Goal: Task Accomplishment & Management: Use online tool/utility

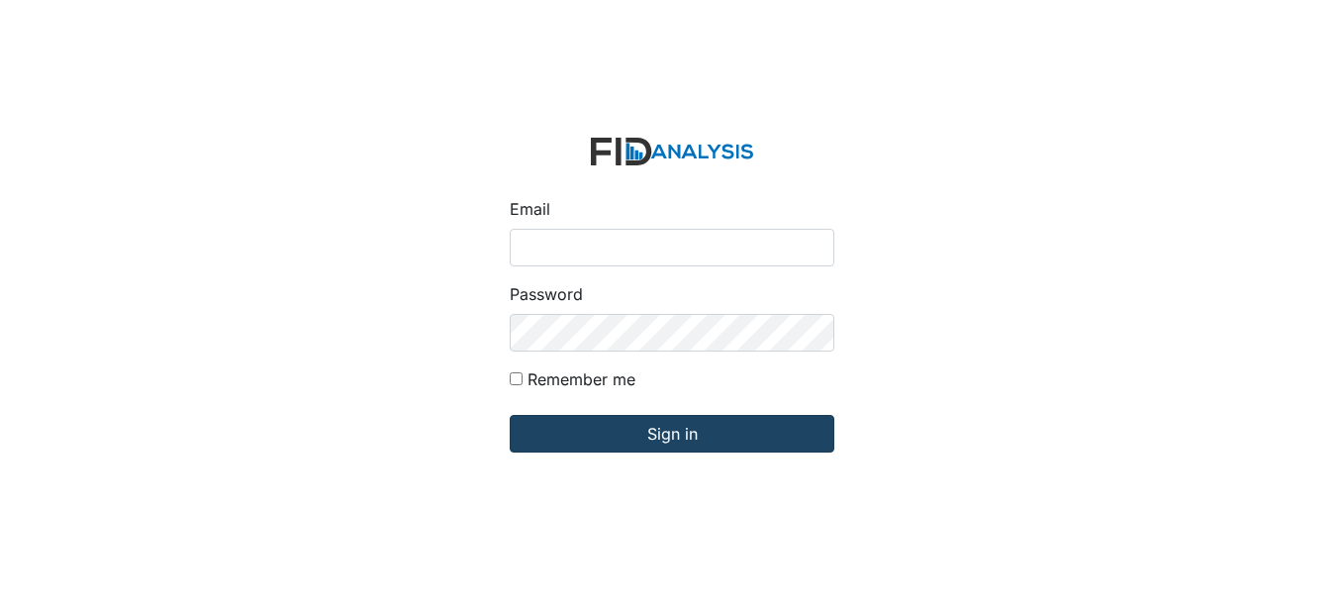
type input "[EMAIL_ADDRESS][DOMAIN_NAME]"
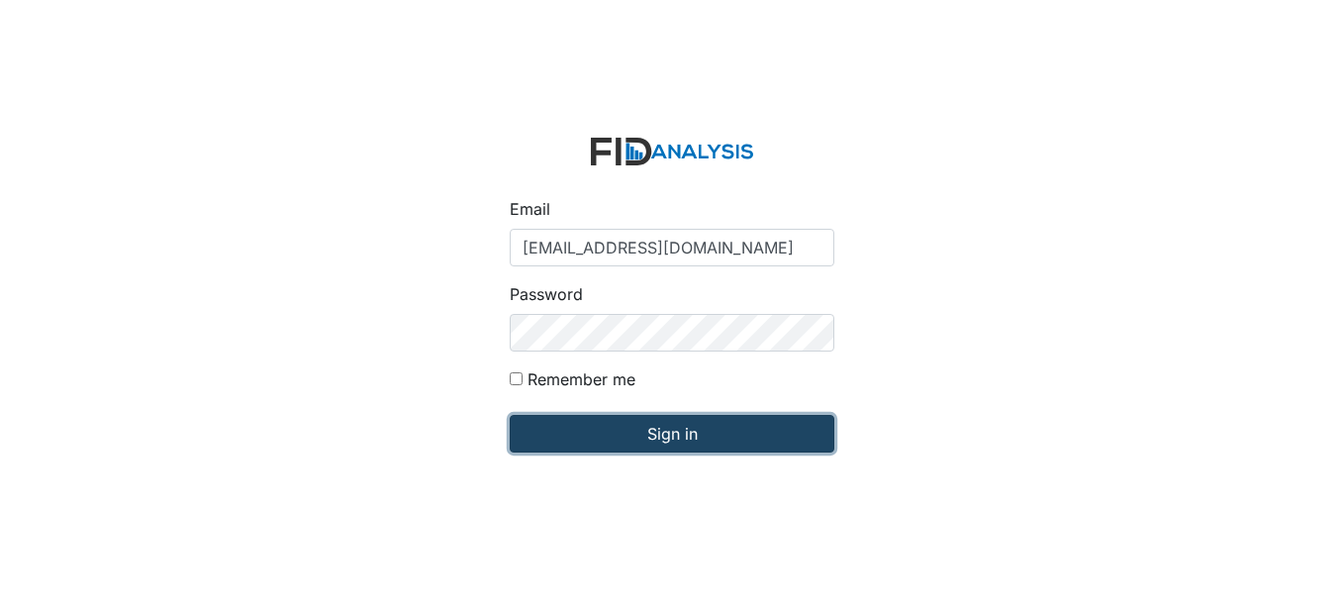
click at [634, 444] on input "Sign in" at bounding box center [672, 434] width 325 height 38
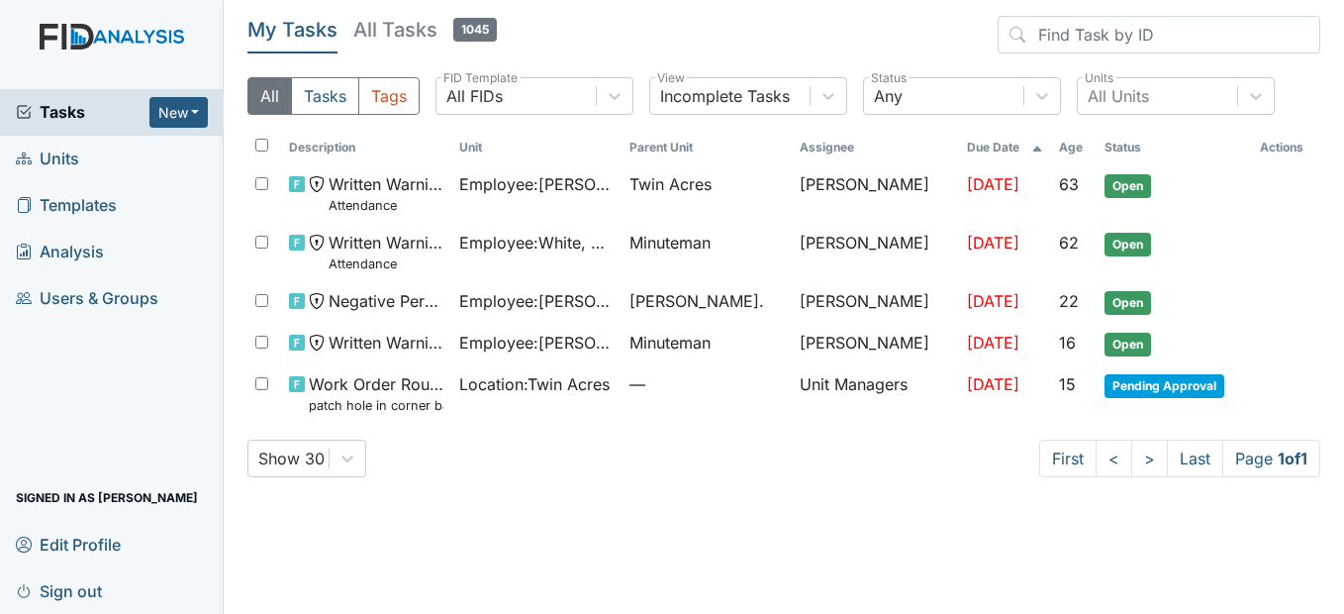
click at [42, 154] on span "Units" at bounding box center [47, 159] width 63 height 31
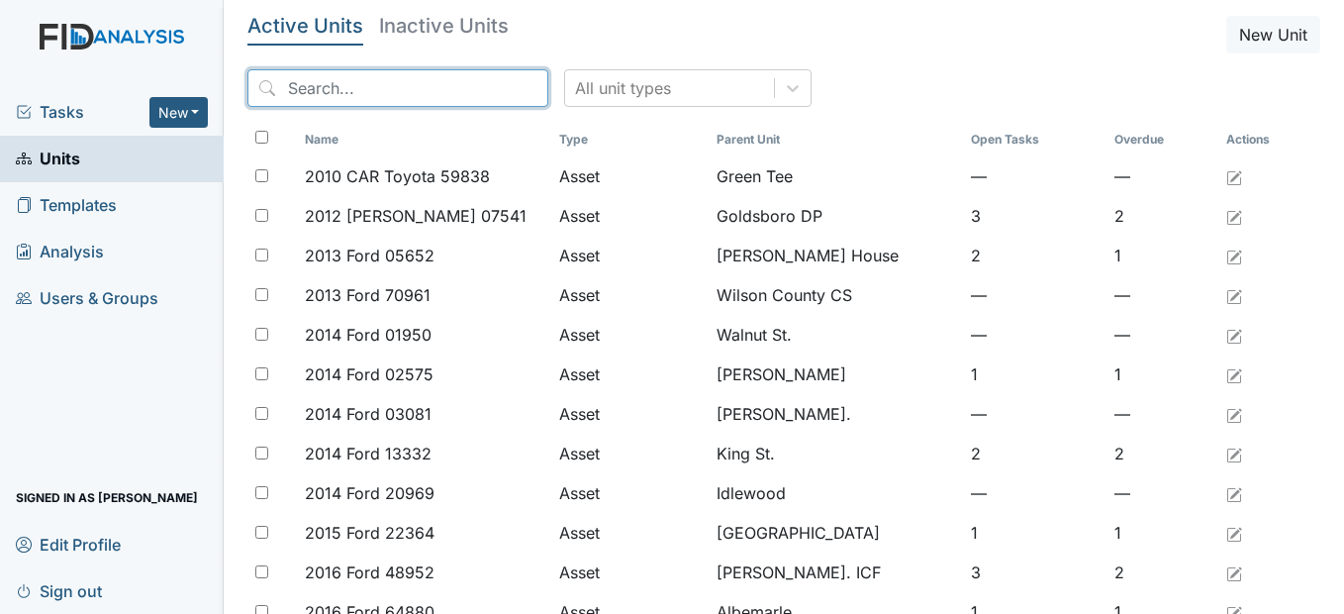
click at [411, 83] on input "search" at bounding box center [397, 88] width 301 height 38
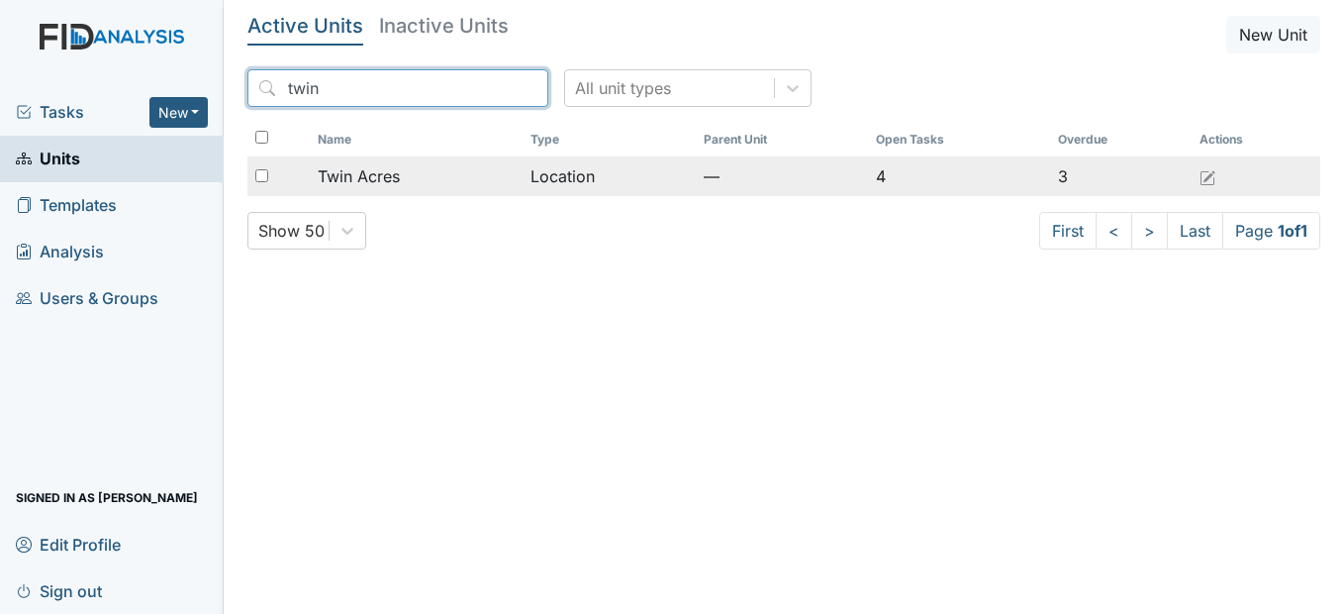
type input "twin"
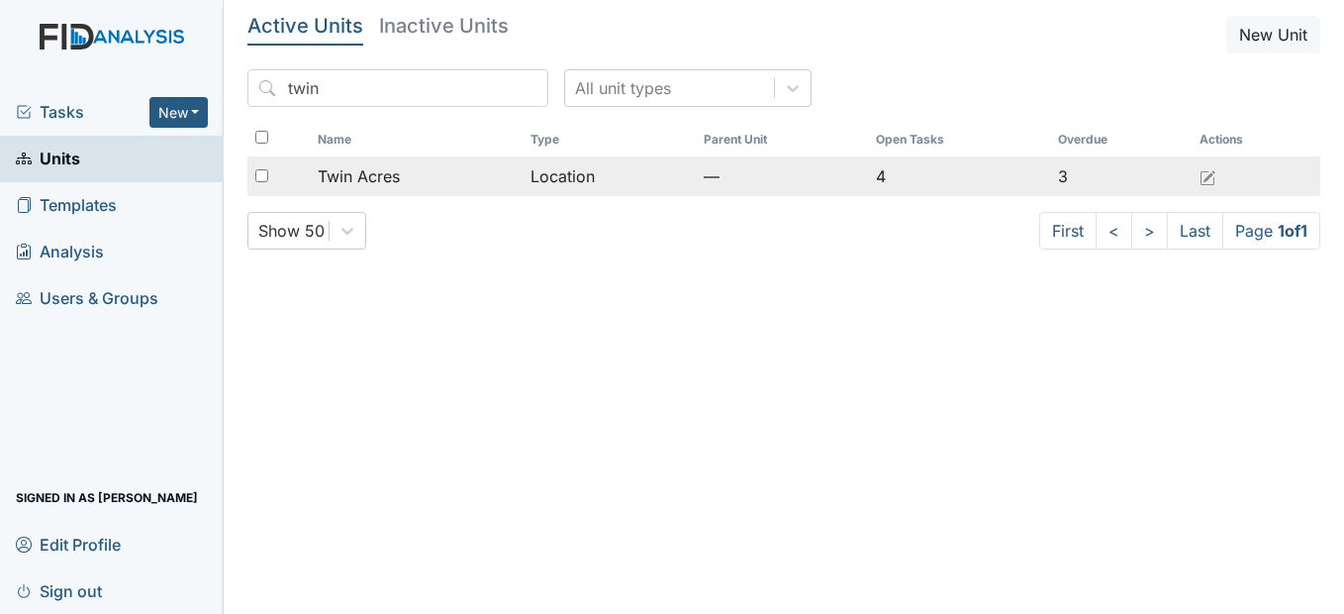
click at [395, 185] on span "Twin Acres" at bounding box center [359, 176] width 82 height 24
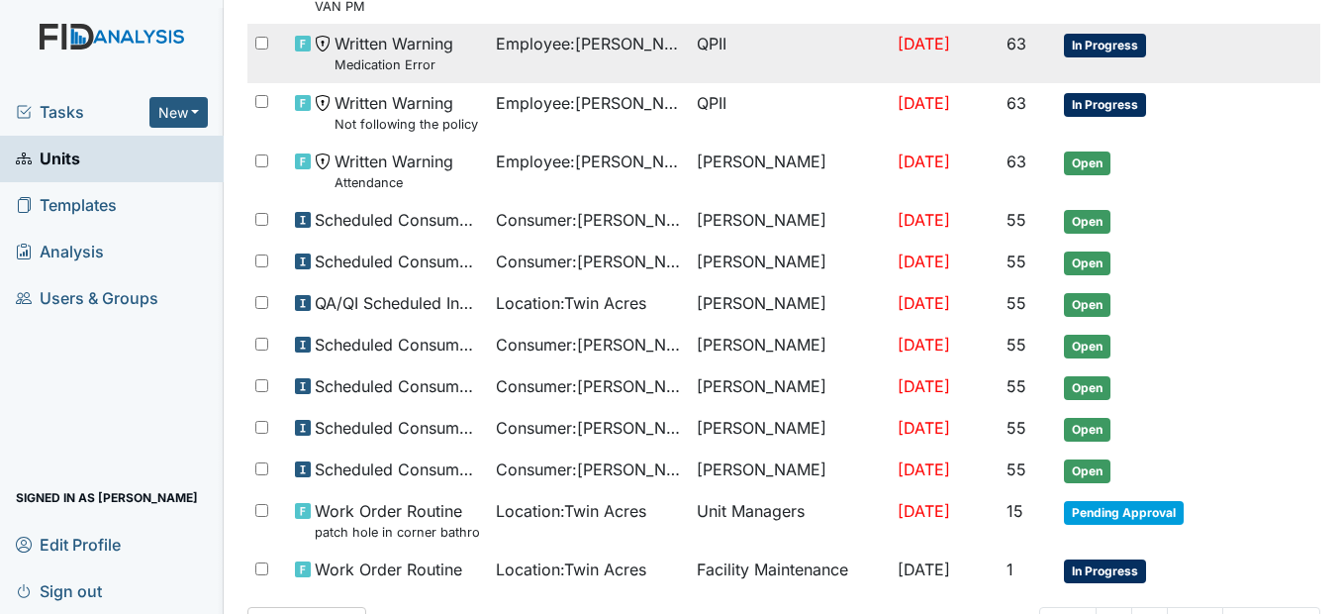
scroll to position [474, 0]
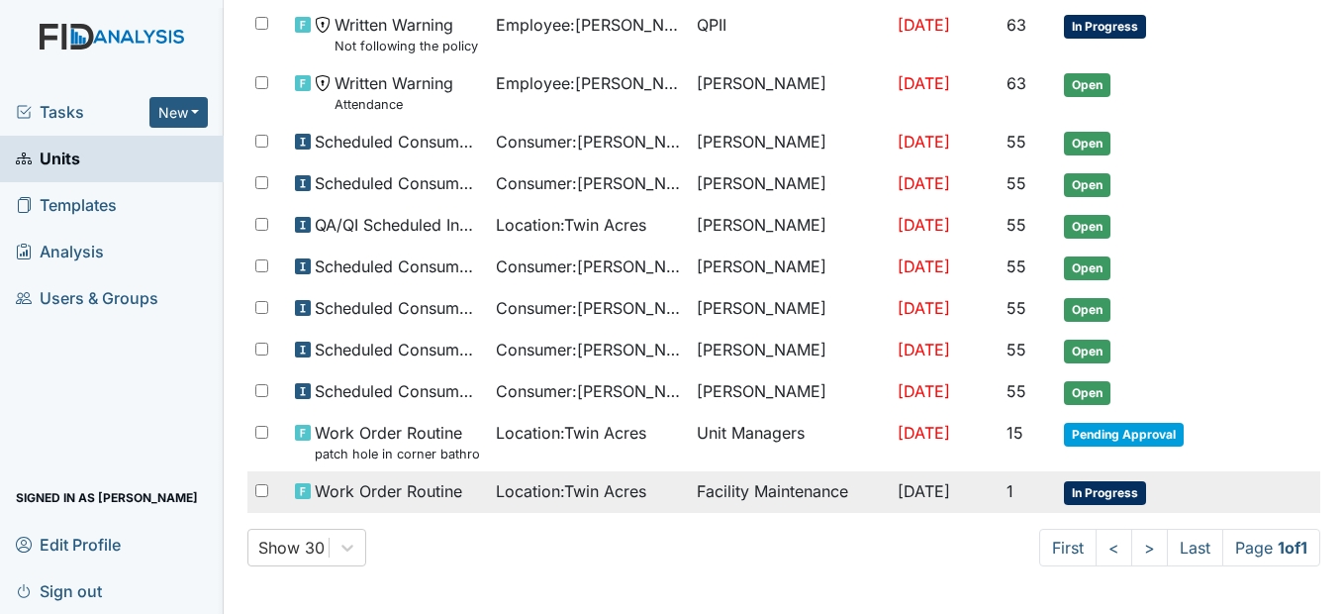
click at [559, 495] on span "Location : [GEOGRAPHIC_DATA]" at bounding box center [571, 491] width 150 height 24
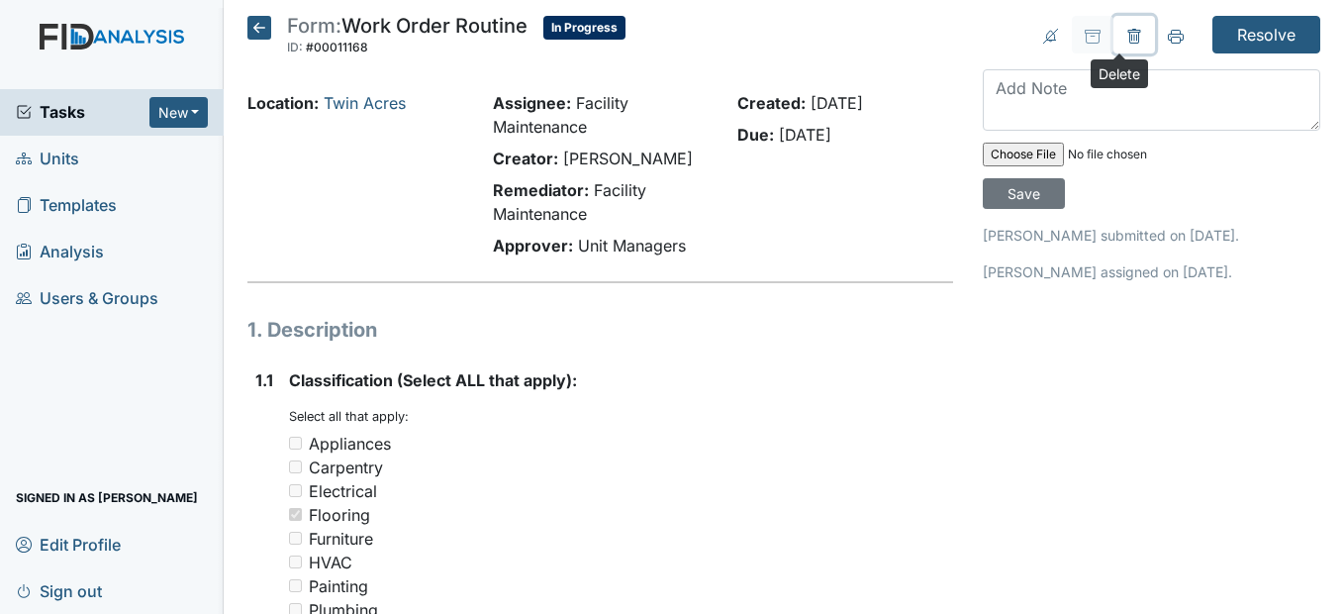
click at [1127, 35] on icon at bounding box center [1135, 37] width 16 height 16
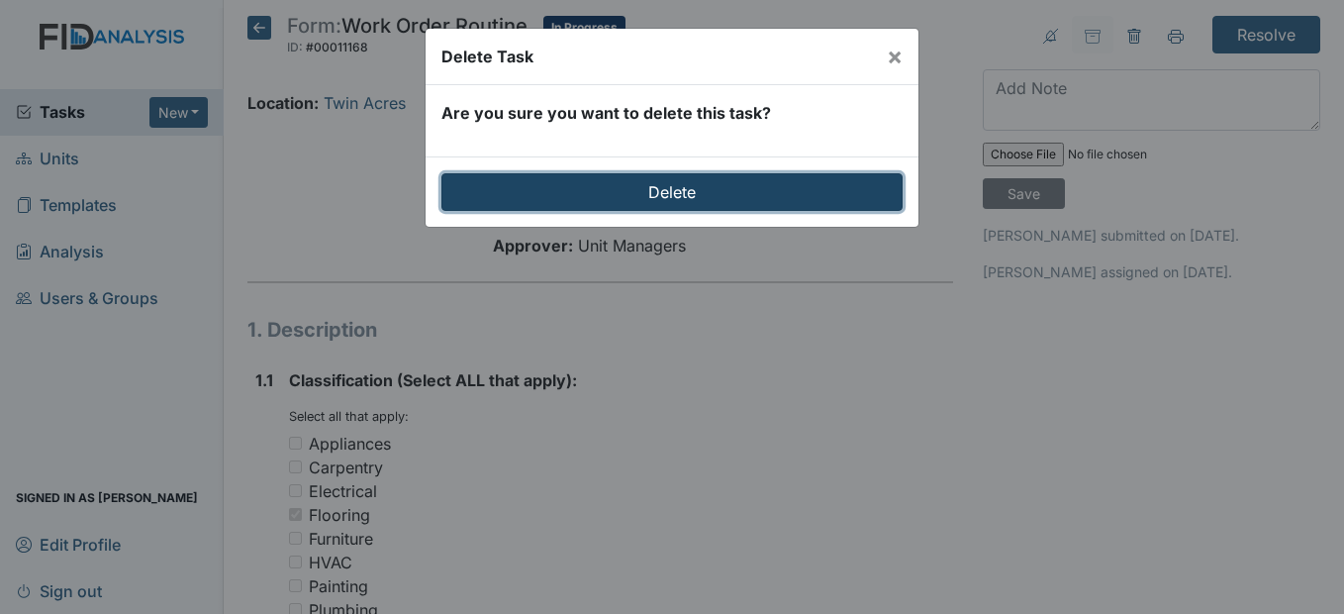
click at [746, 187] on input "Delete" at bounding box center [672, 192] width 461 height 38
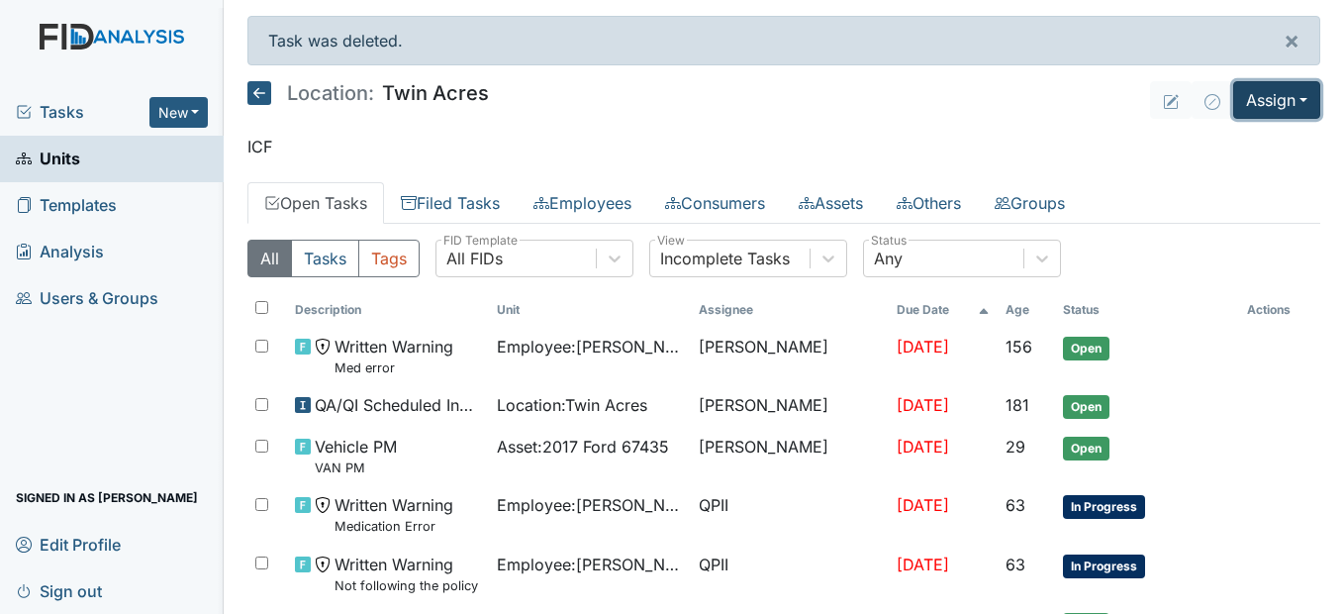
click at [1261, 98] on button "Assign" at bounding box center [1277, 100] width 87 height 38
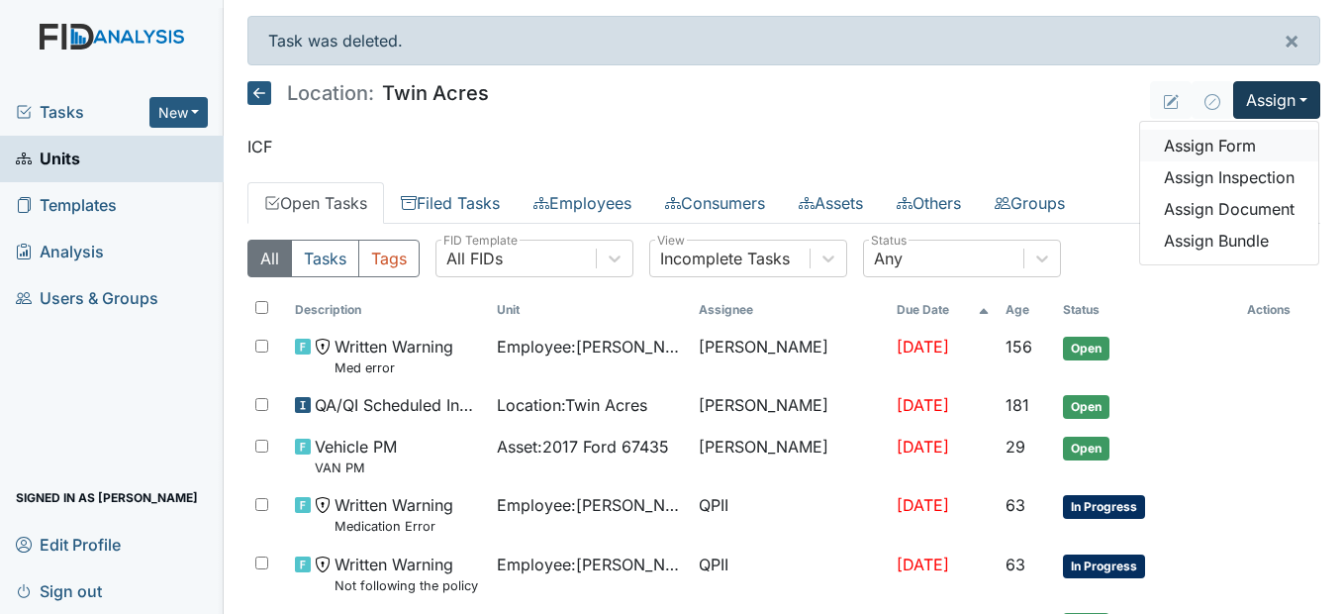
click at [1215, 142] on link "Assign Form" at bounding box center [1229, 146] width 178 height 32
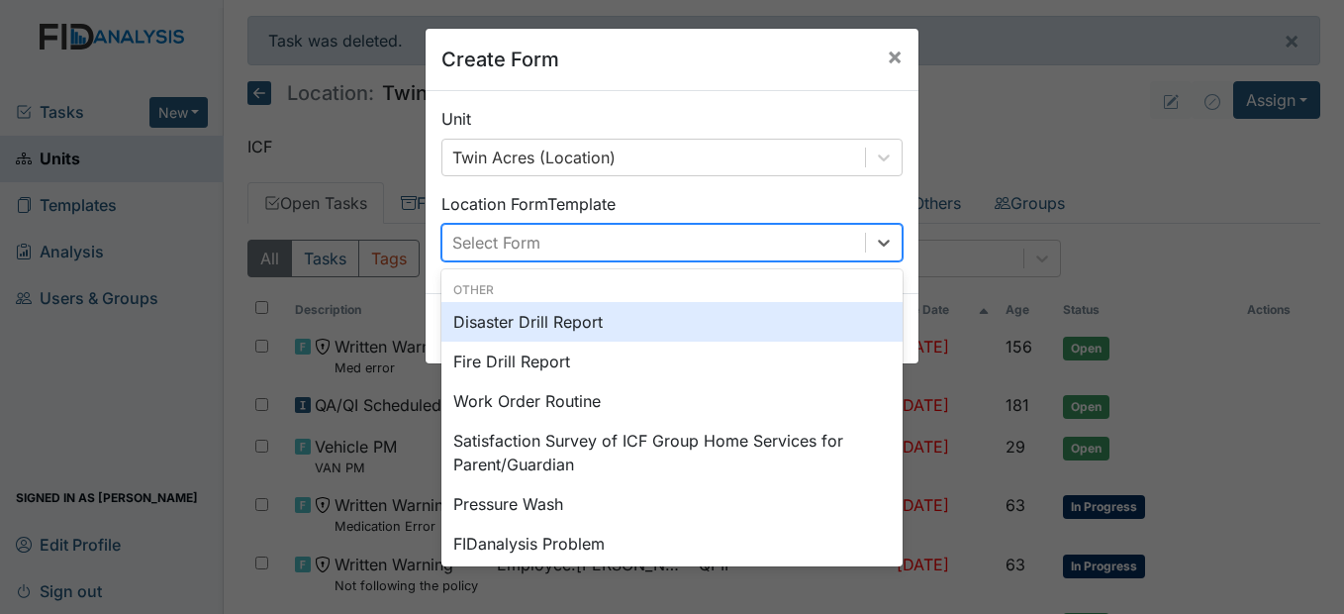
click at [629, 238] on div "Select Form" at bounding box center [654, 243] width 423 height 36
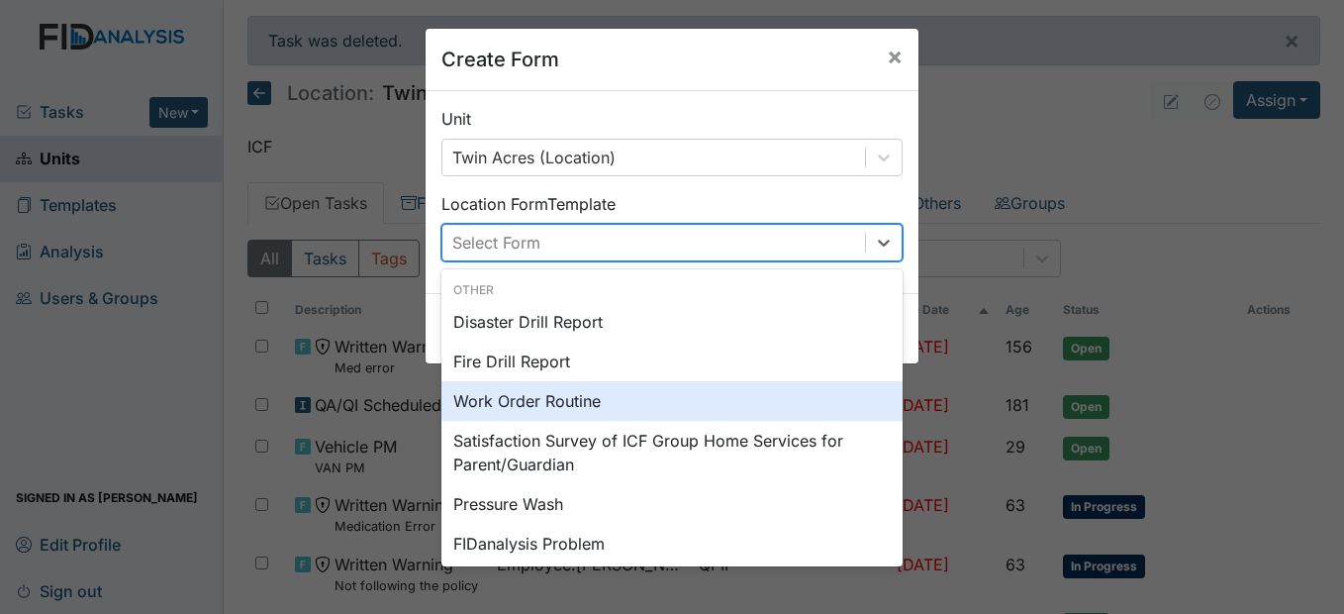
click at [549, 403] on div "Work Order Routine" at bounding box center [672, 401] width 461 height 40
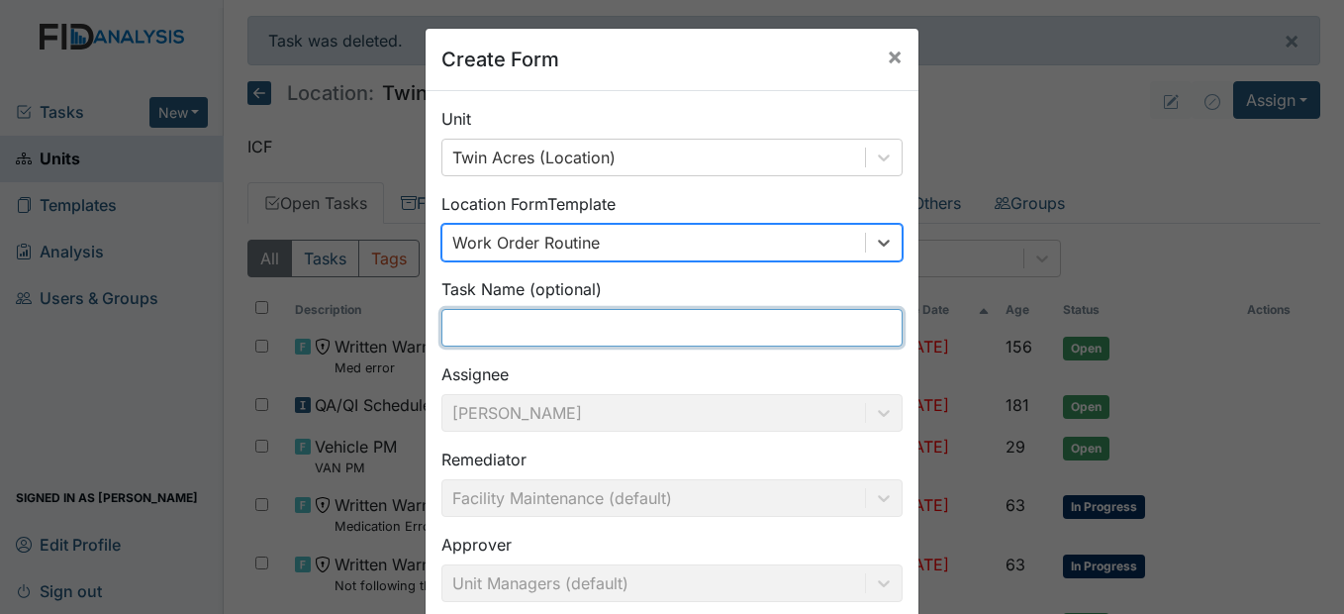
click at [482, 332] on input "text" at bounding box center [672, 328] width 461 height 38
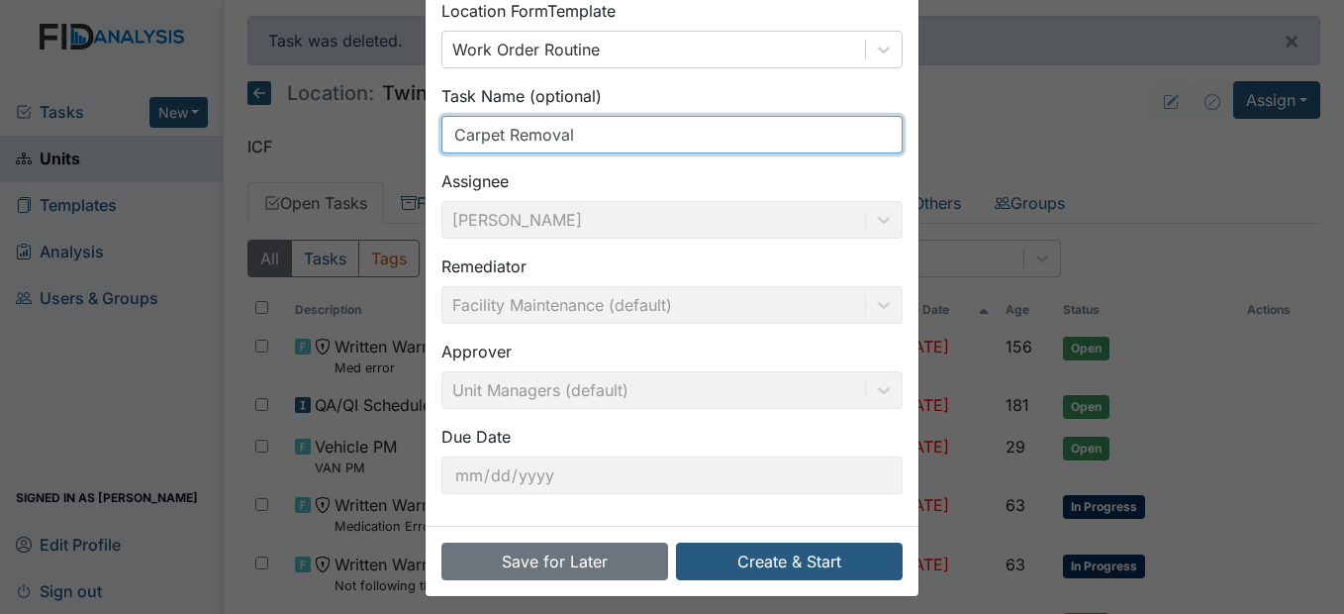
scroll to position [204, 0]
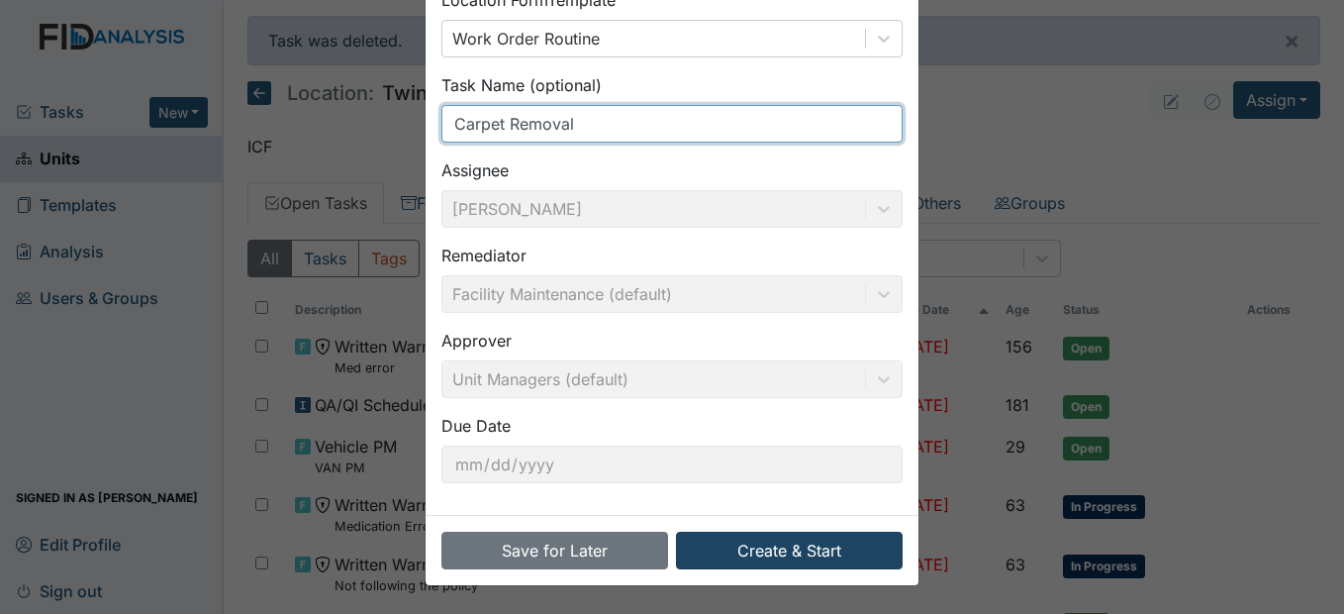
type input "Carpet Removal"
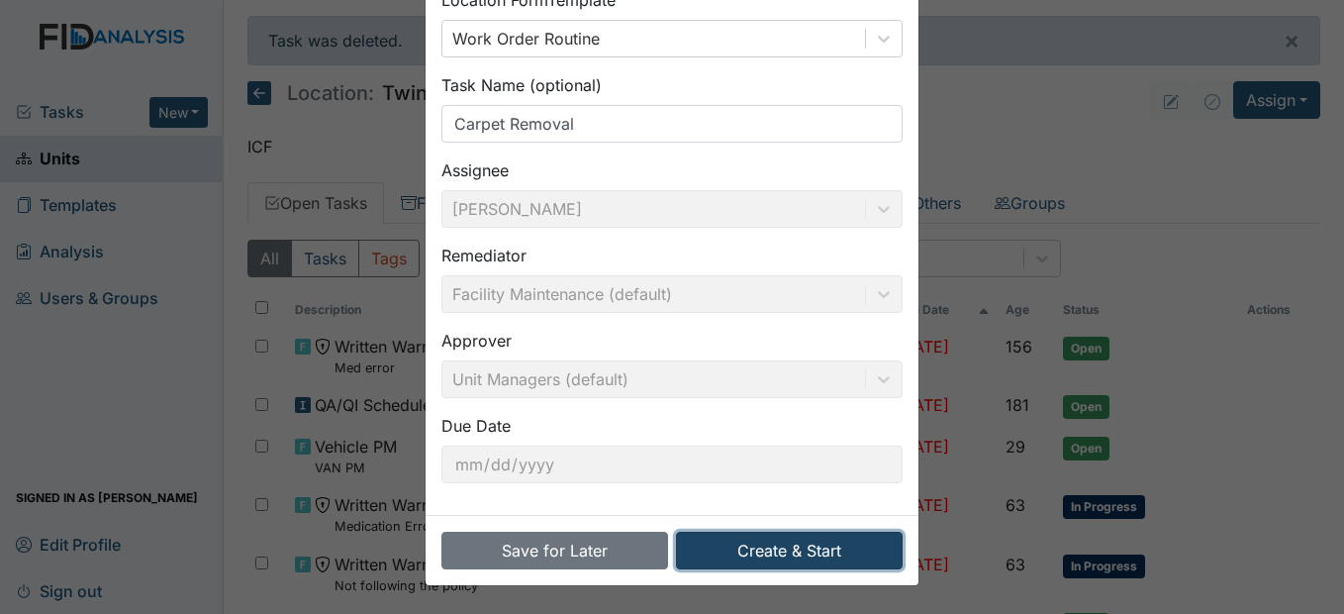
click at [816, 548] on button "Create & Start" at bounding box center [789, 551] width 227 height 38
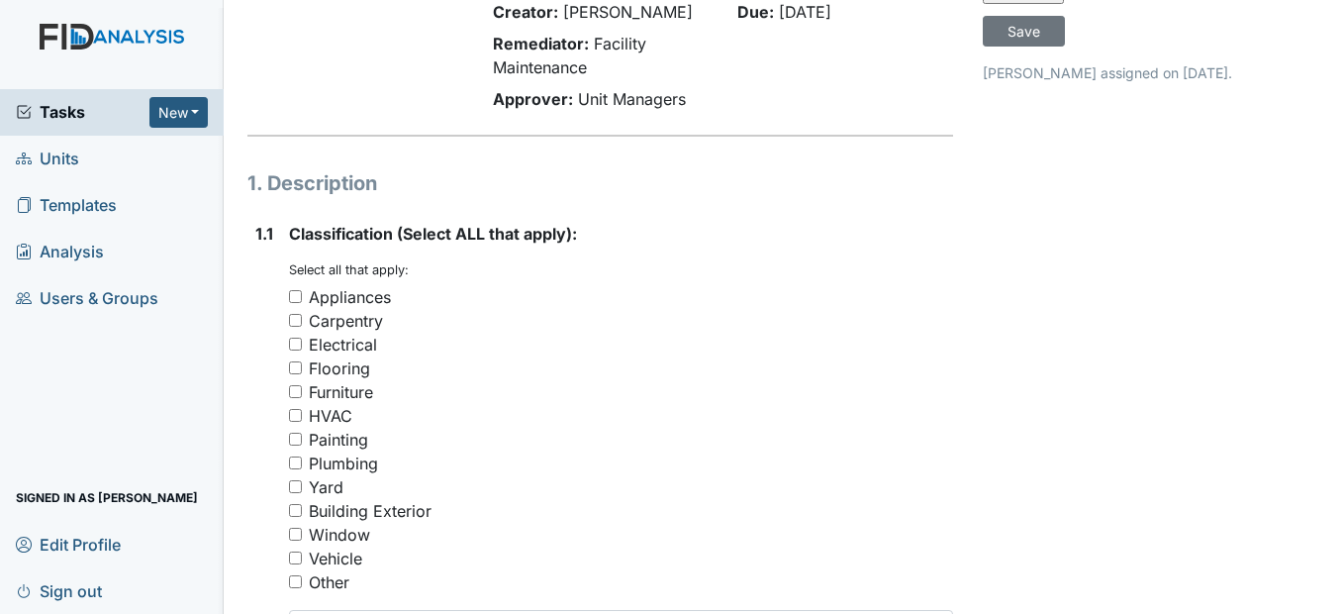
scroll to position [198, 0]
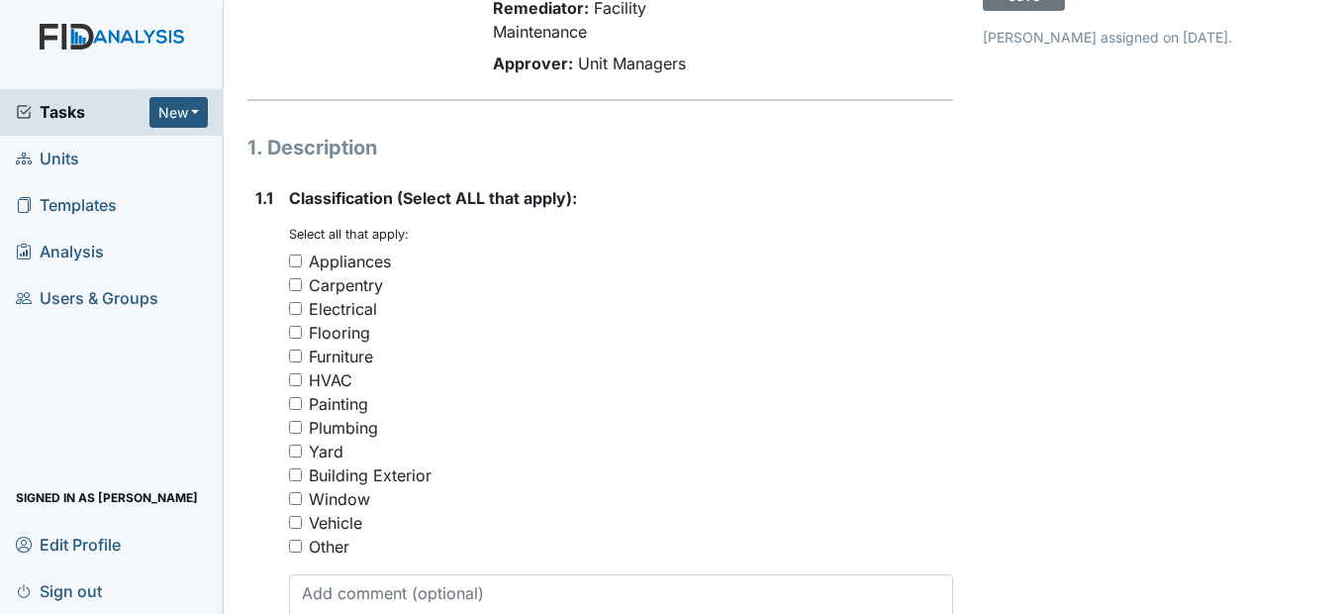
click at [298, 339] on input "Flooring" at bounding box center [295, 332] width 13 height 13
checkbox input "true"
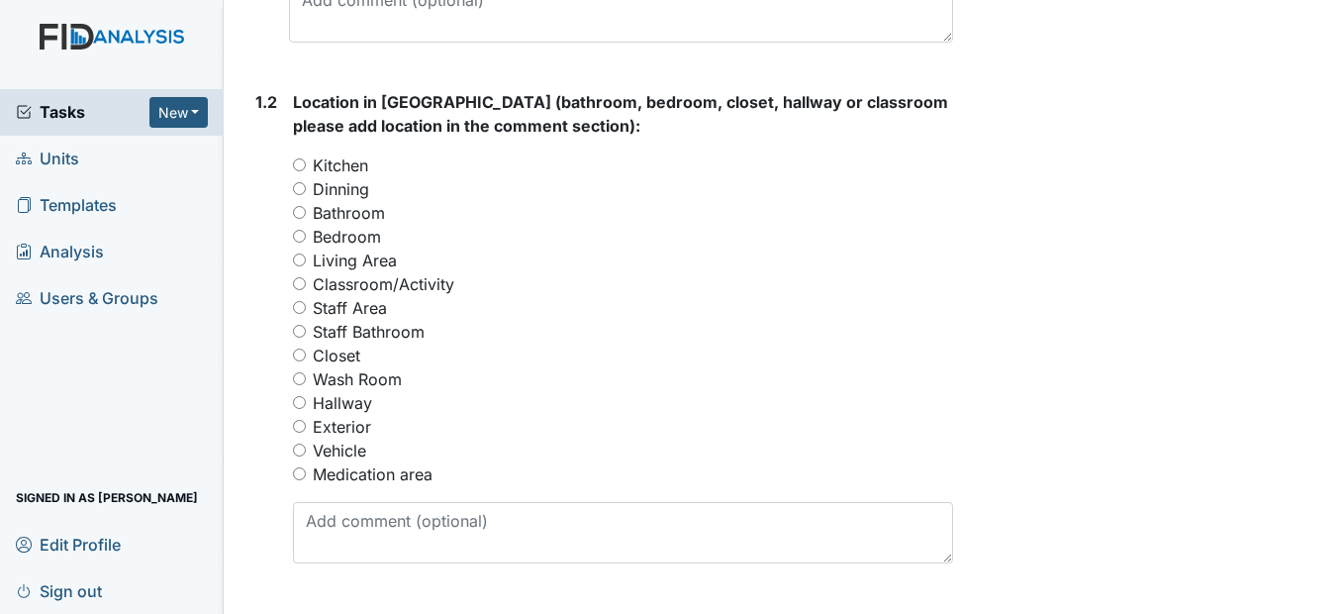
scroll to position [792, 0]
click at [304, 265] on input "Living Area" at bounding box center [299, 258] width 13 height 13
radio input "true"
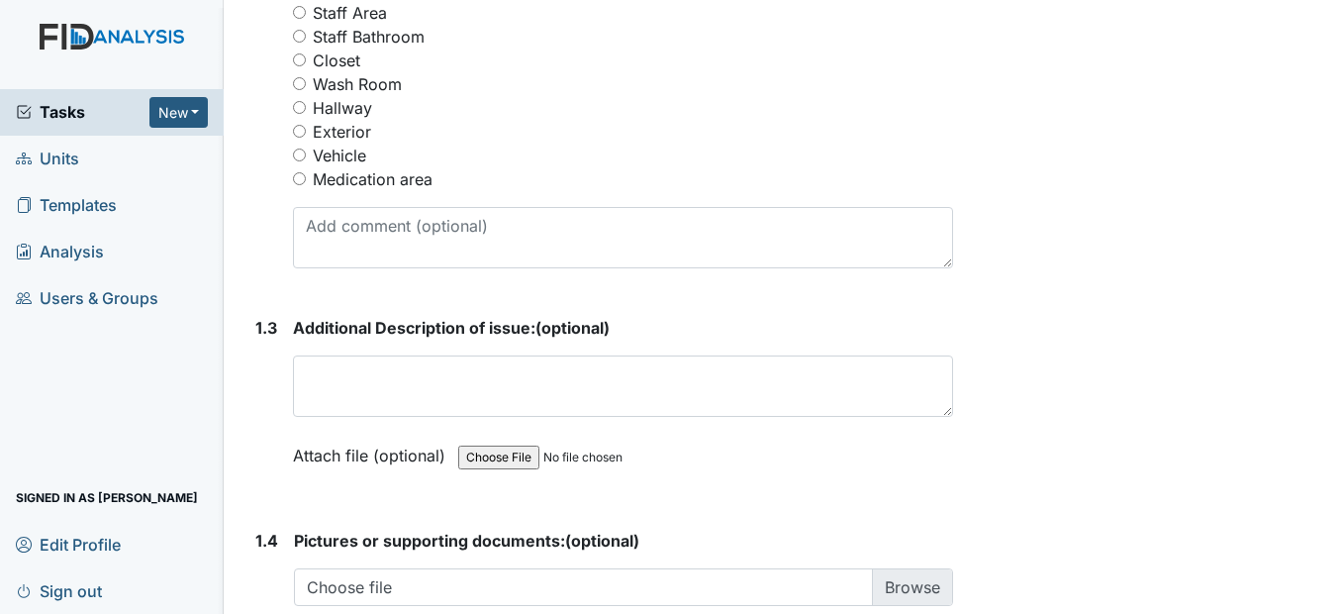
scroll to position [1089, 0]
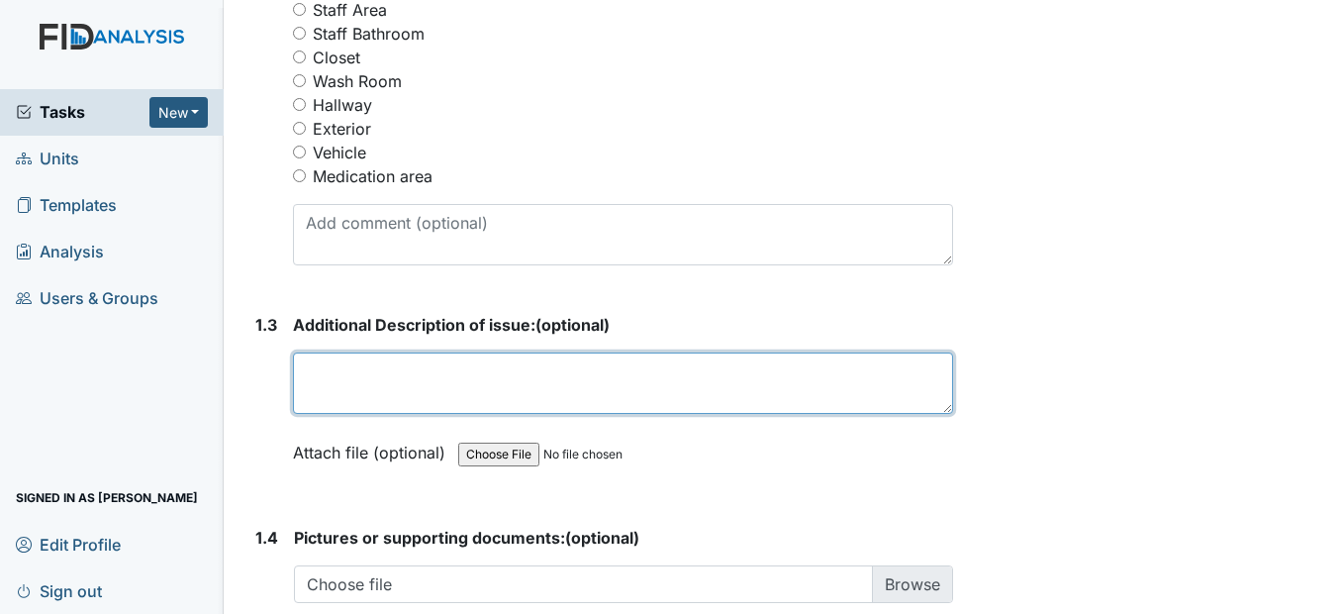
click at [362, 414] on textarea at bounding box center [622, 382] width 659 height 61
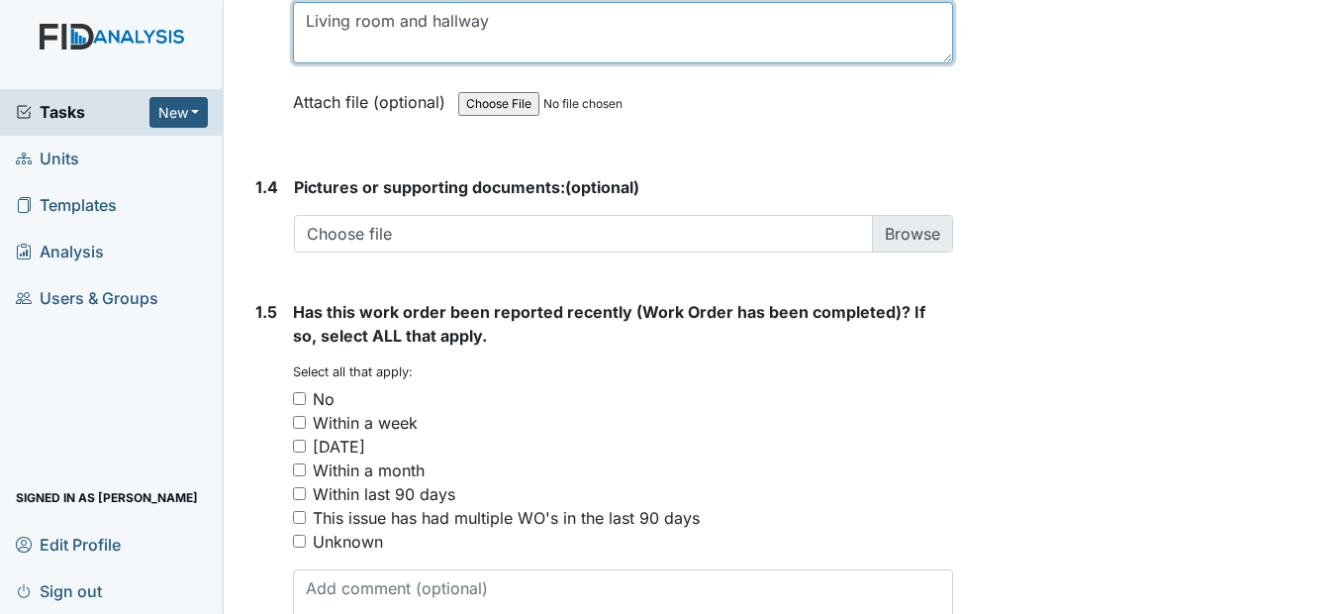
scroll to position [1485, 0]
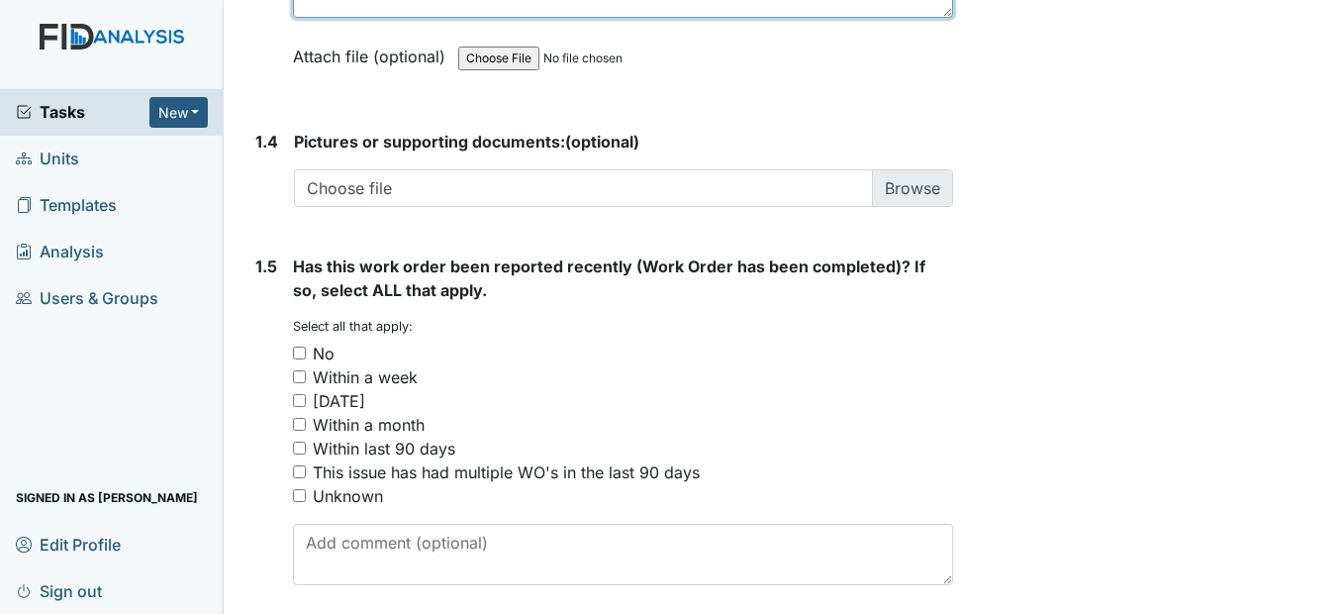
type textarea "Living room and hallway"
click at [301, 359] on input "No" at bounding box center [299, 352] width 13 height 13
checkbox input "true"
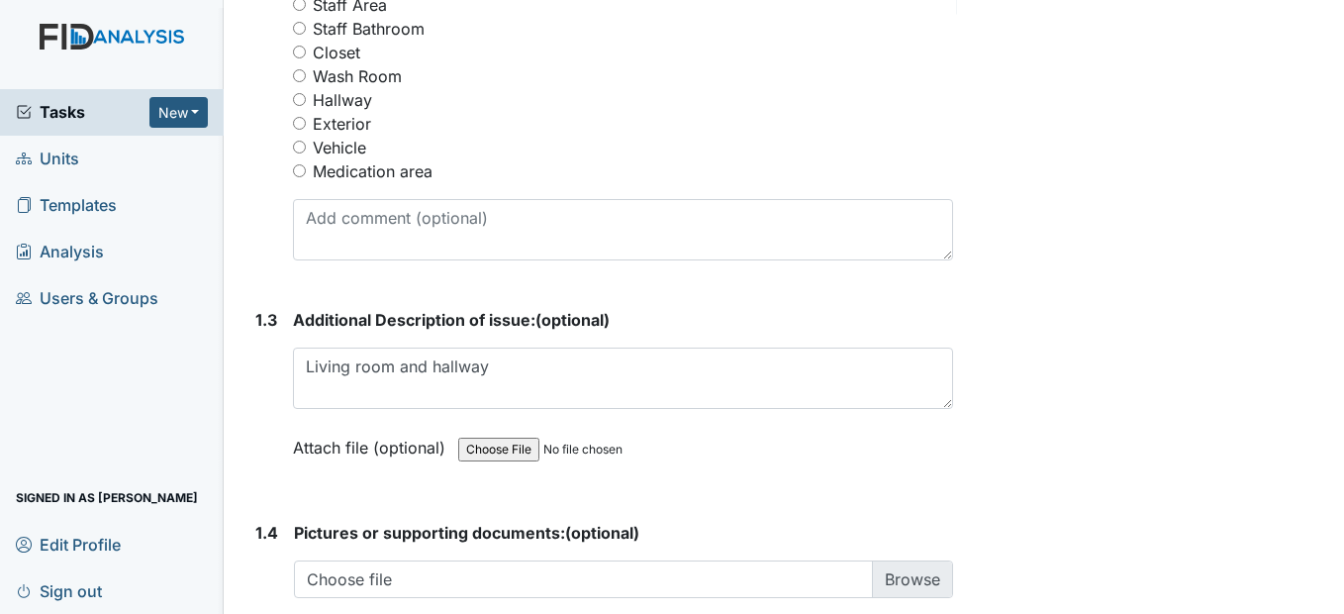
scroll to position [1089, 0]
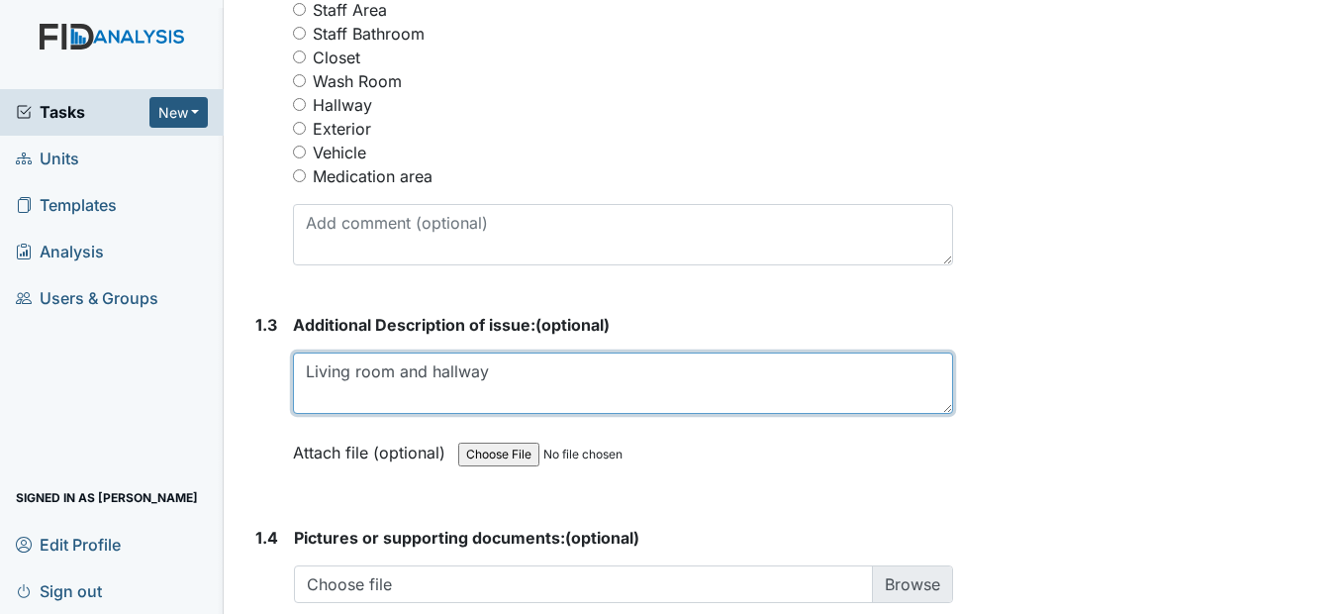
drag, startPoint x: 502, startPoint y: 410, endPoint x: 288, endPoint y: 432, distance: 214.9
click at [289, 432] on div "1.3 Additional Description of issue: (optional) Living room and hallway This fi…" at bounding box center [599, 403] width 705 height 181
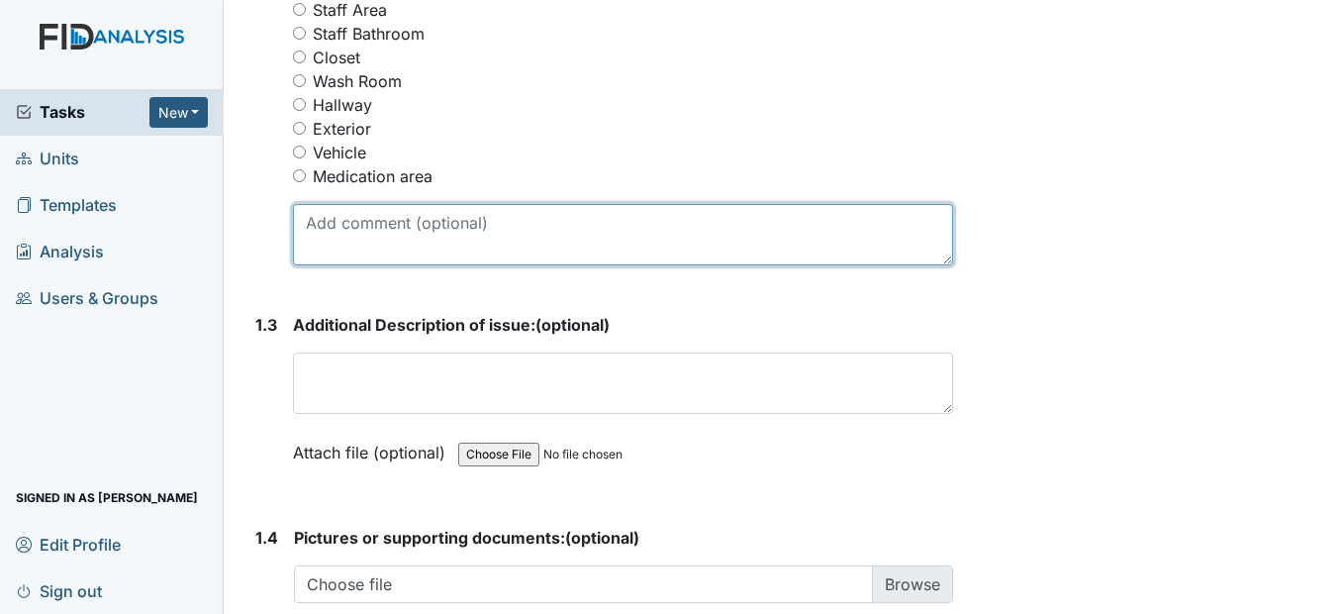
click at [307, 265] on textarea at bounding box center [622, 234] width 659 height 61
paste textarea "Living room and hallway"
type textarea "Living room and hallway"
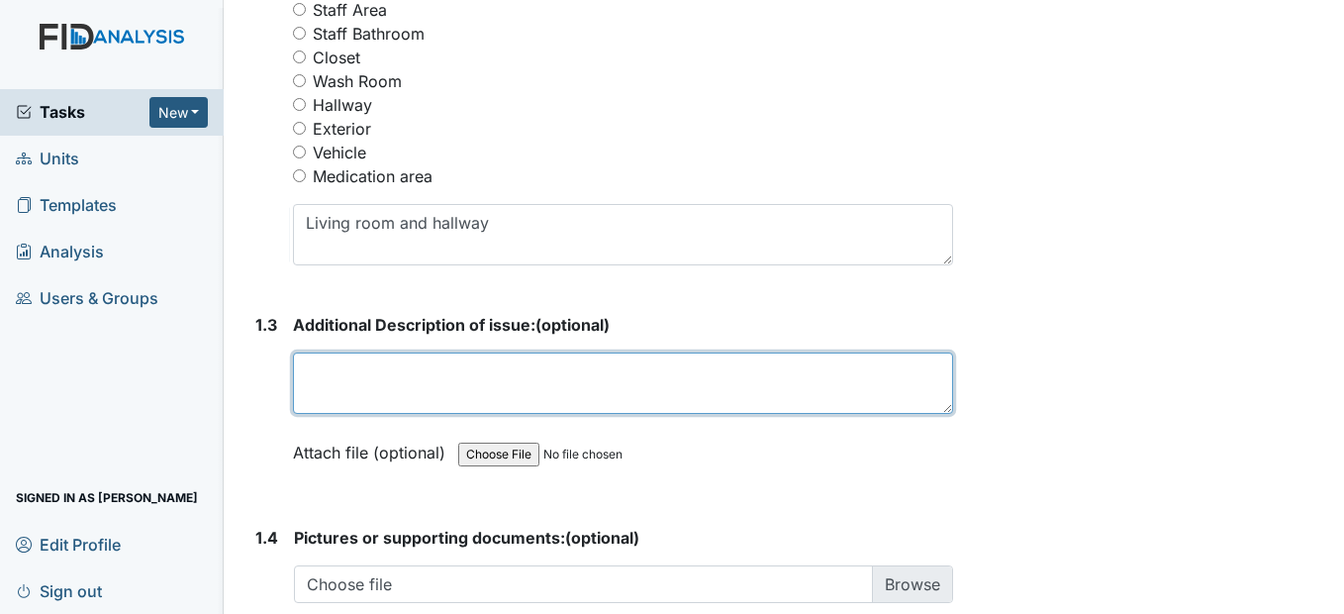
click at [328, 414] on textarea at bounding box center [622, 382] width 659 height 61
type textarea "T"
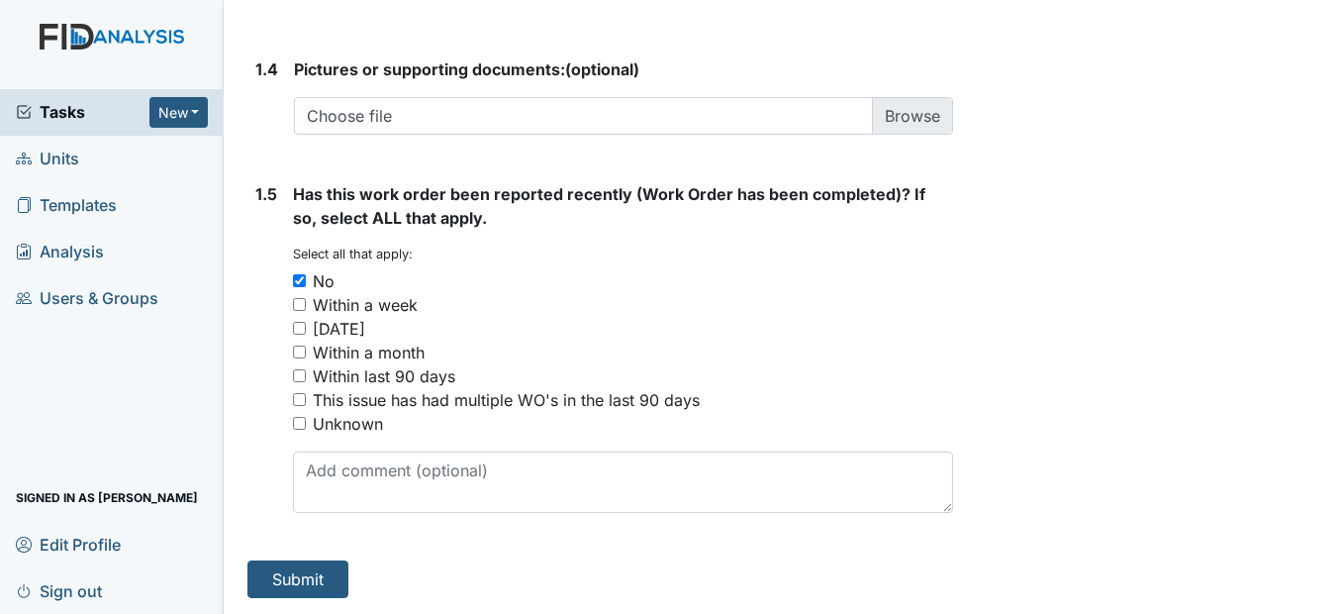
scroll to position [1605, 0]
type textarea "Remove the carpet and put in hardwood floors"
click at [270, 580] on button "Submit" at bounding box center [297, 579] width 101 height 38
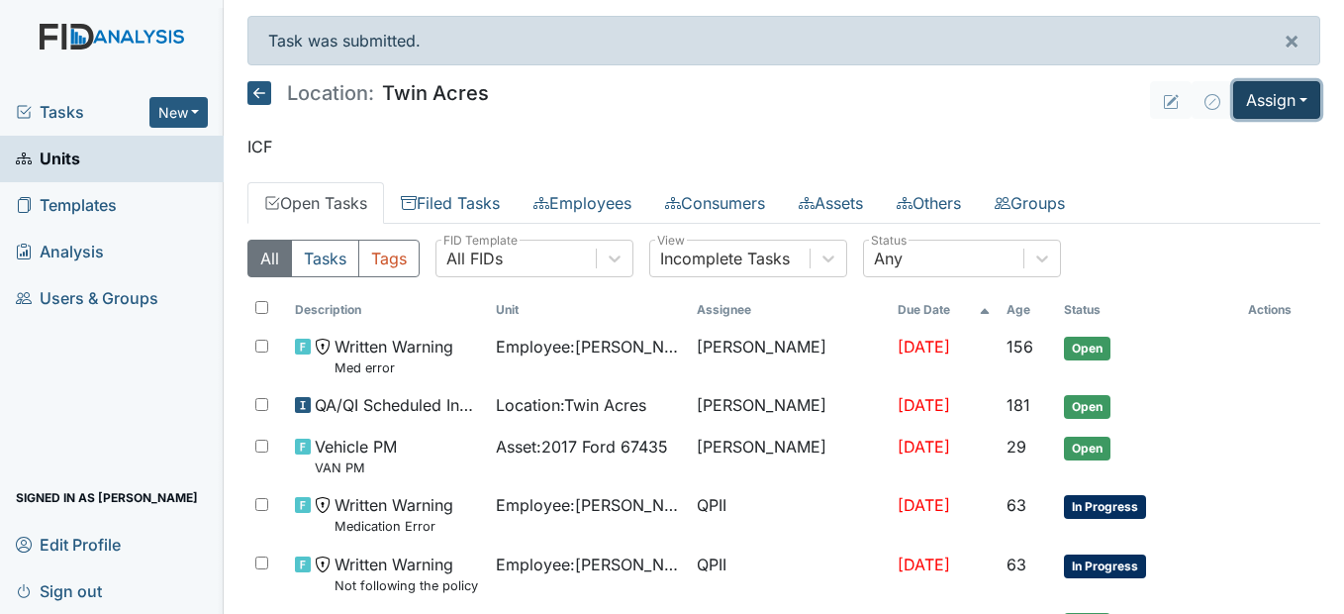
click at [1274, 95] on button "Assign" at bounding box center [1277, 100] width 87 height 38
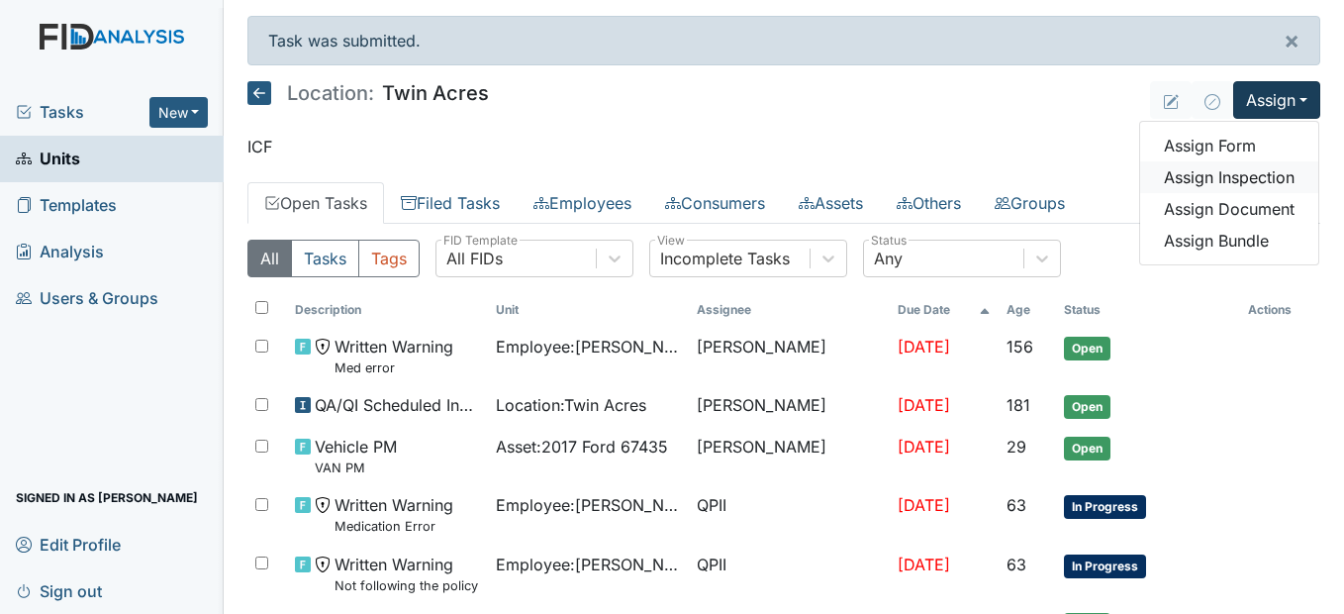
click at [1229, 179] on link "Assign Inspection" at bounding box center [1229, 177] width 178 height 32
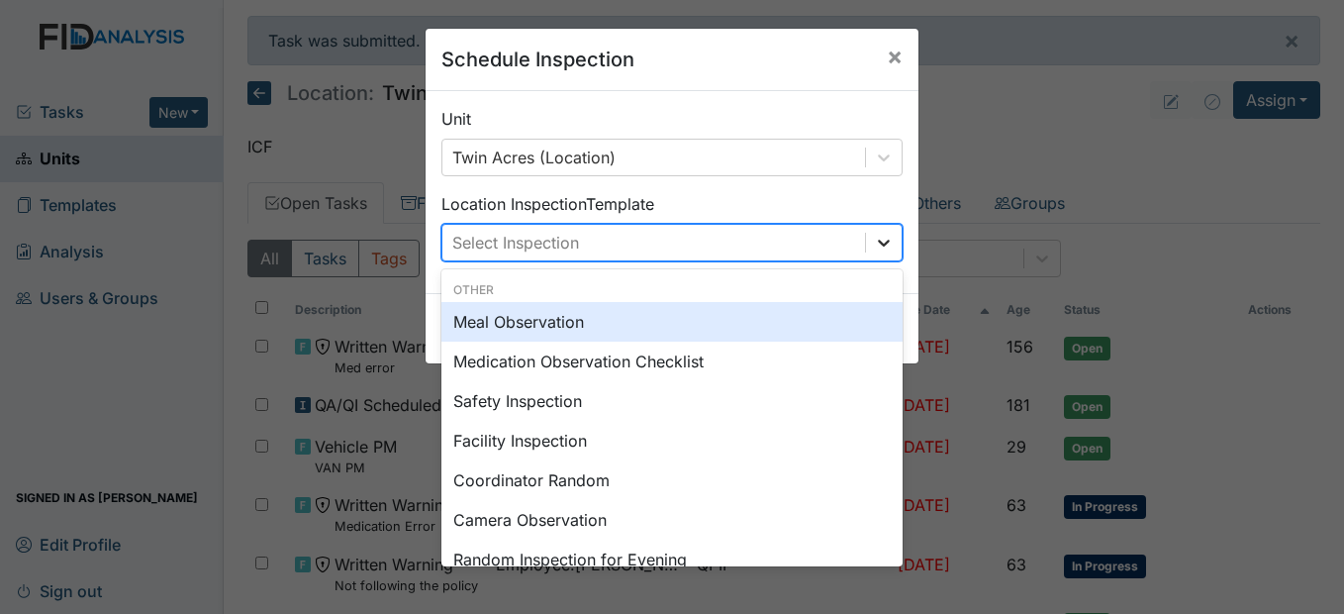
click at [883, 234] on icon at bounding box center [884, 243] width 20 height 20
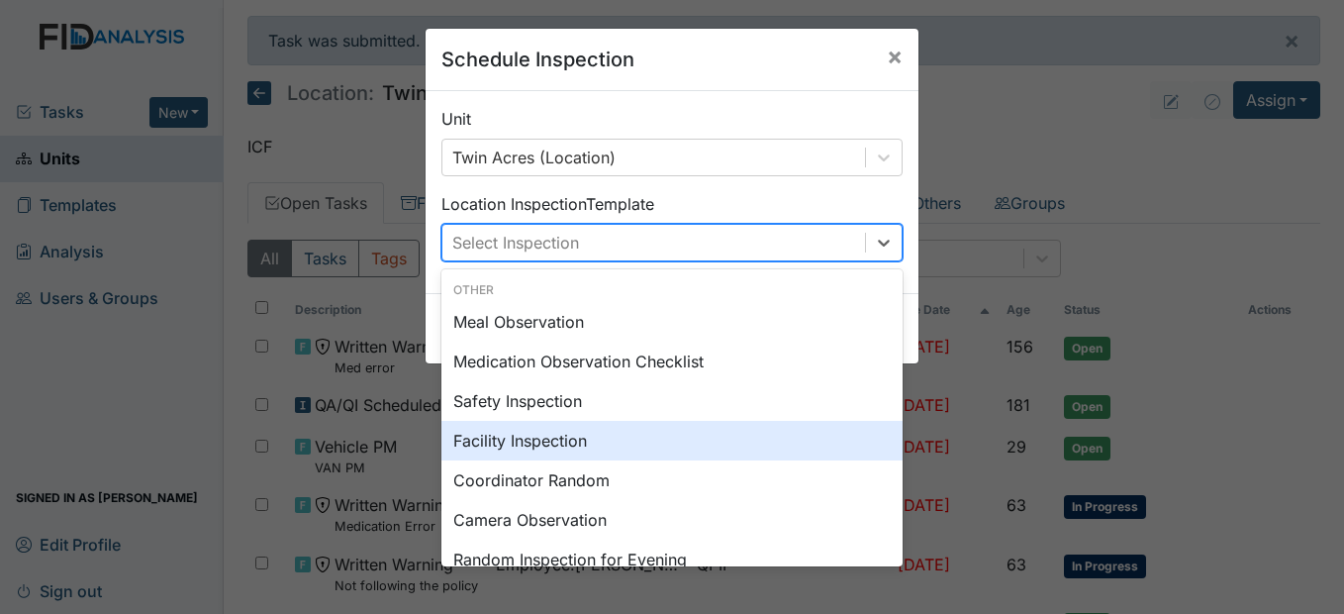
click at [567, 445] on div "Facility Inspection" at bounding box center [672, 441] width 461 height 40
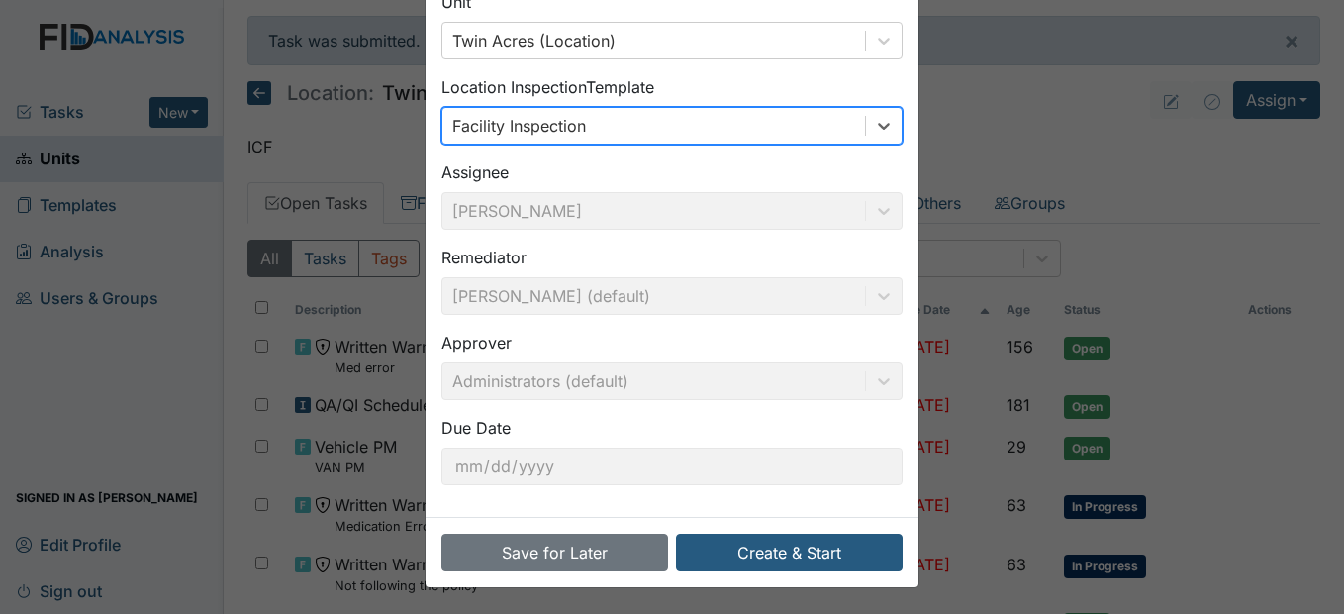
scroll to position [119, 0]
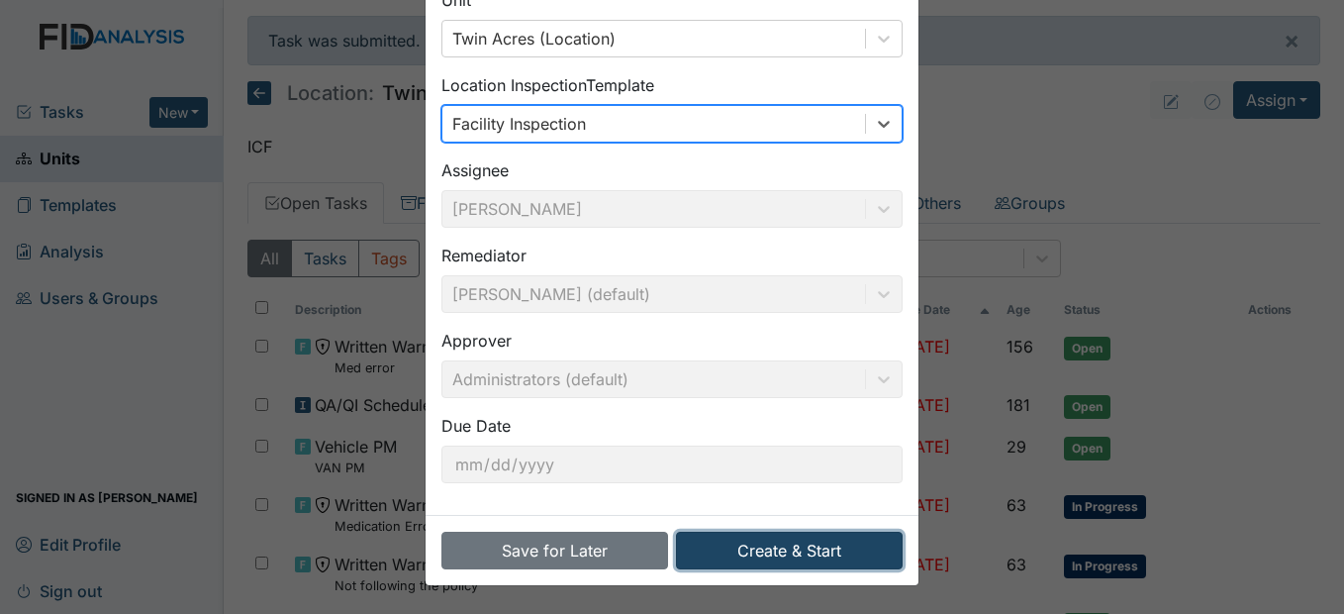
click at [811, 549] on button "Create & Start" at bounding box center [789, 551] width 227 height 38
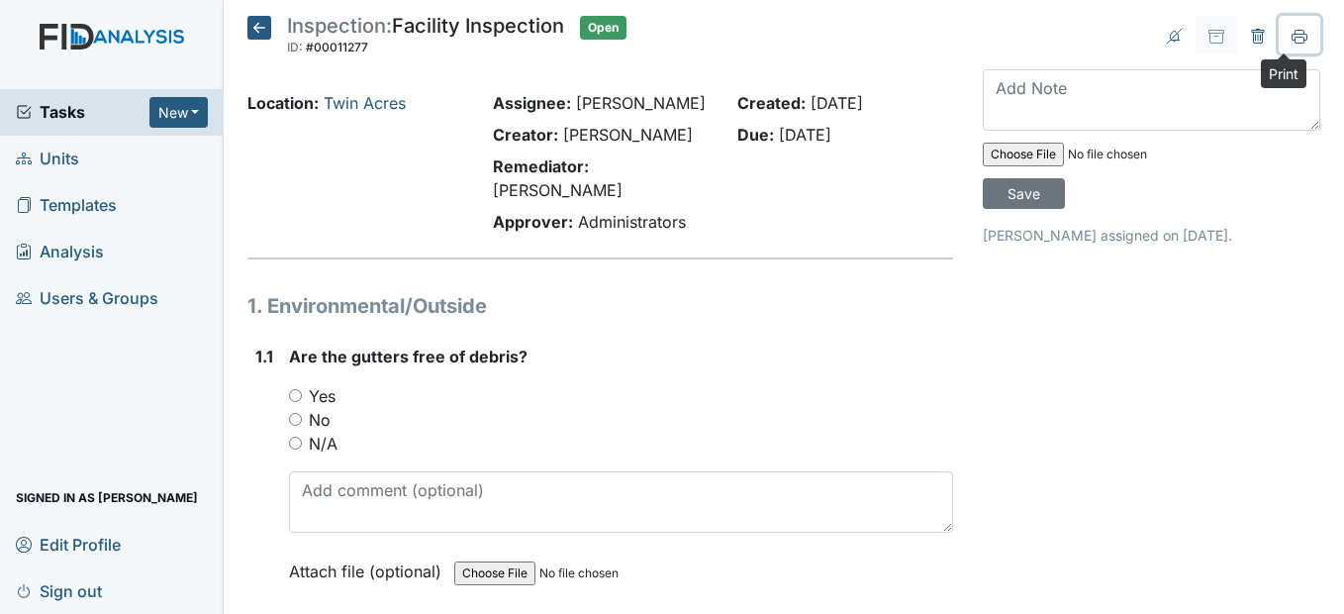
click at [1294, 37] on button at bounding box center [1300, 35] width 42 height 38
click at [1252, 30] on button at bounding box center [1258, 35] width 42 height 38
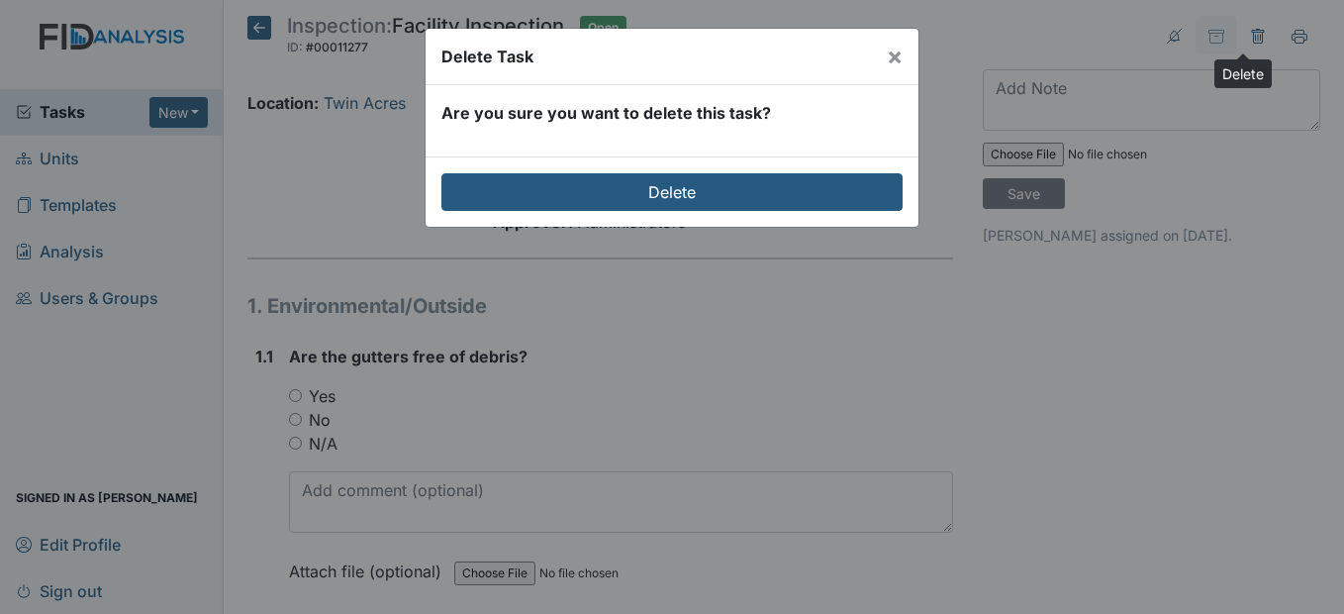
click at [949, 434] on div "Delete Task × Are you sure you want to delete this task? Delete" at bounding box center [672, 307] width 1344 height 614
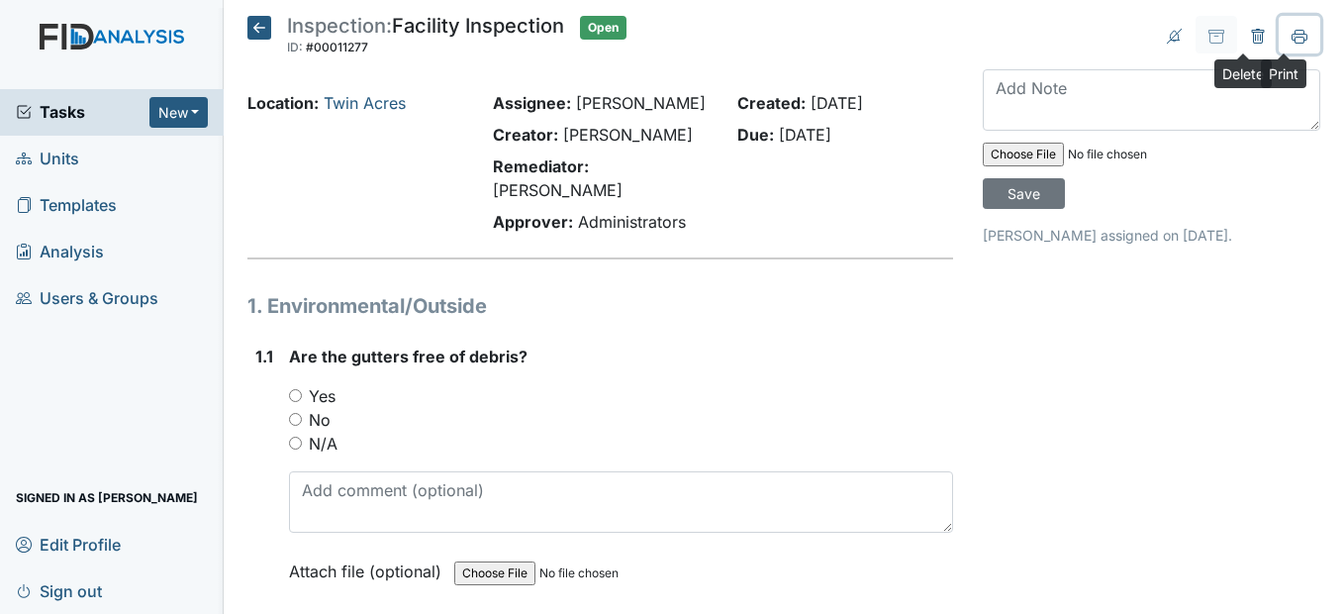
click at [1292, 36] on icon at bounding box center [1300, 35] width 16 height 11
drag, startPoint x: 805, startPoint y: 113, endPoint x: 113, endPoint y: 199, distance: 697.3
click at [116, 200] on span "Templates" at bounding box center [66, 205] width 101 height 31
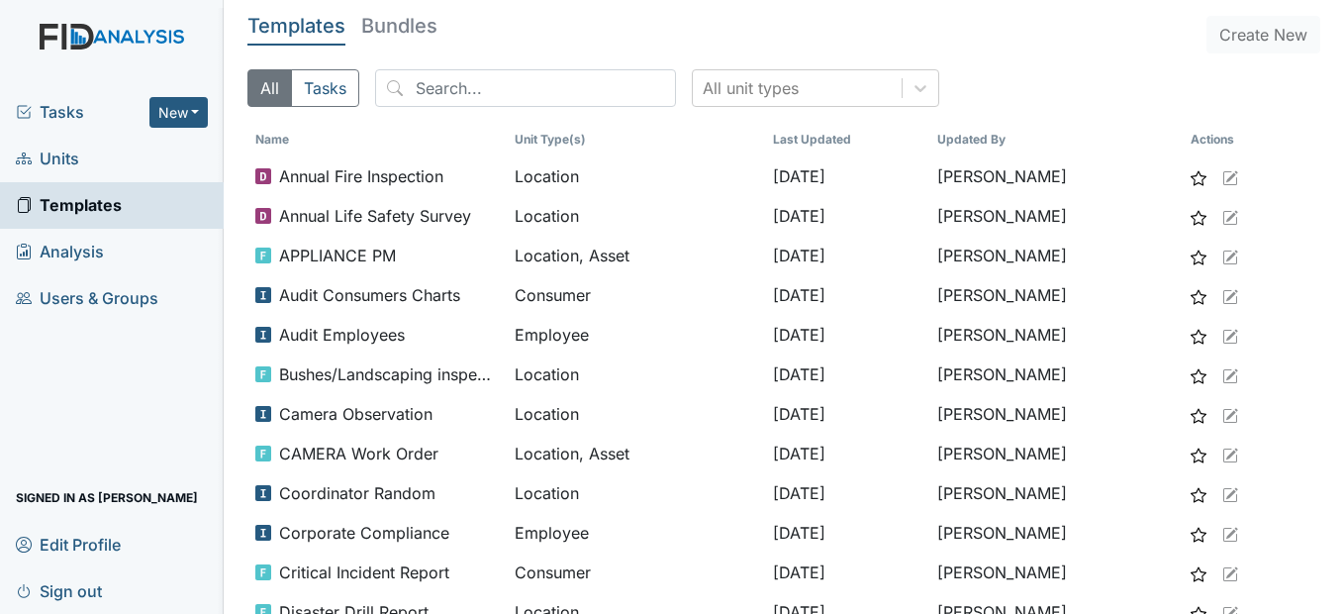
click at [120, 205] on span "Templates" at bounding box center [69, 205] width 106 height 31
